Goal: Information Seeking & Learning: Learn about a topic

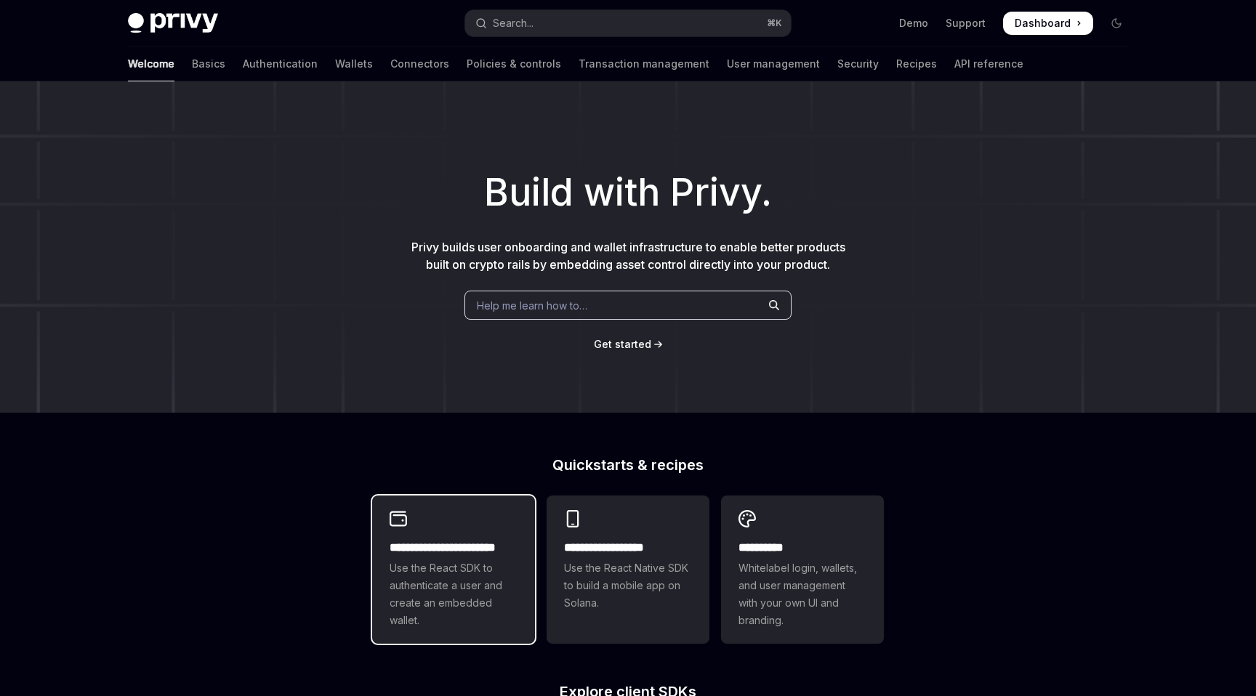
click at [401, 573] on span "Use the React SDK to authenticate a user and create an embedded wallet." at bounding box center [453, 594] width 128 height 70
type textarea "*"
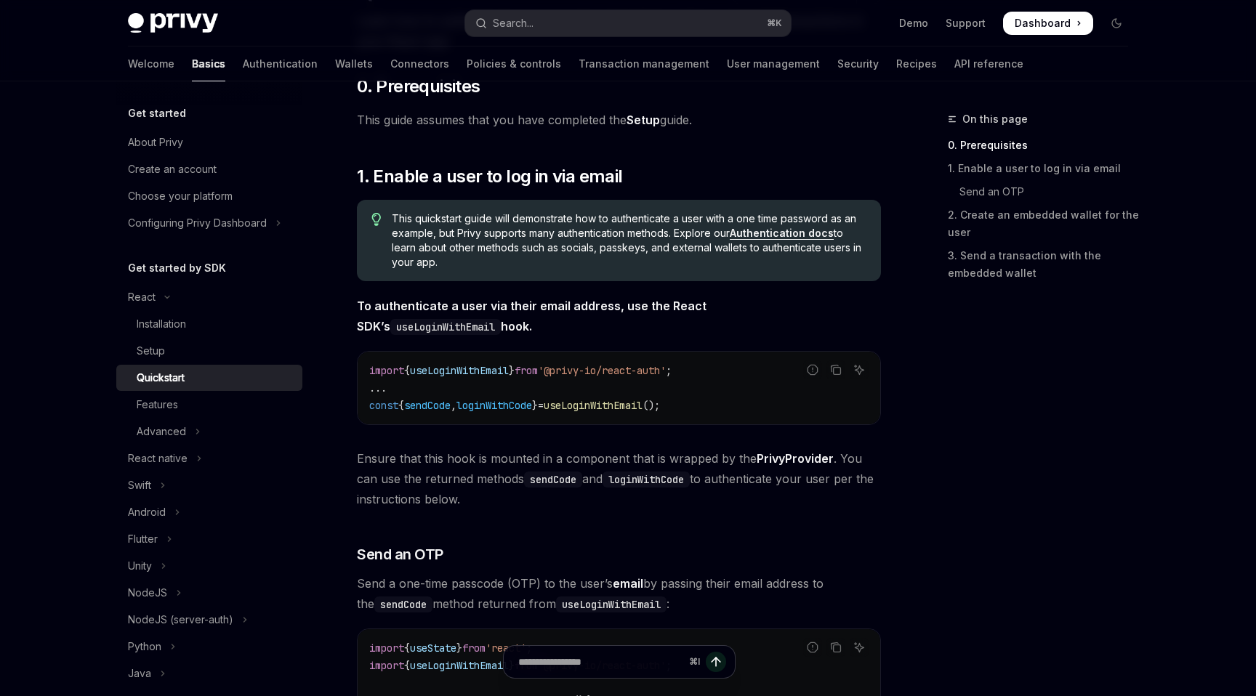
scroll to position [155, 0]
drag, startPoint x: 570, startPoint y: 368, endPoint x: 690, endPoint y: 374, distance: 120.0
click at [666, 374] on span "'@privy-io/react-auth'" at bounding box center [602, 369] width 128 height 13
copy span "@privy-io/react-auth"
